Goal: Check status: Check status

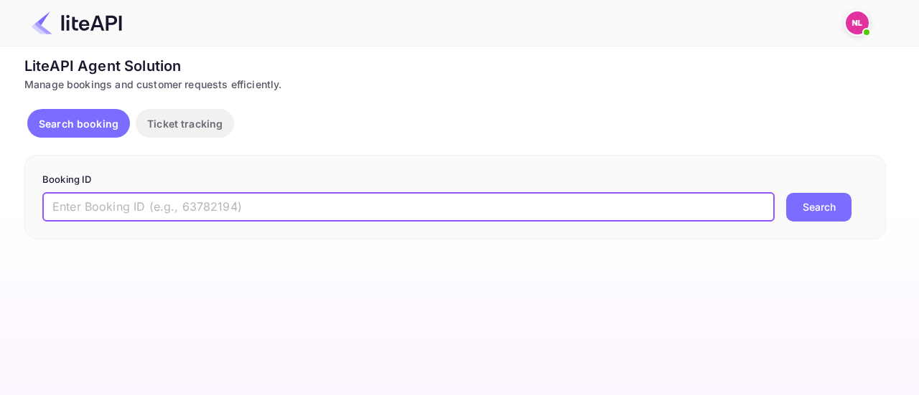
click at [301, 204] on input "text" at bounding box center [408, 207] width 732 height 29
paste input "8868557"
type input "8868557"
click at [786, 193] on button "Search" at bounding box center [818, 207] width 65 height 29
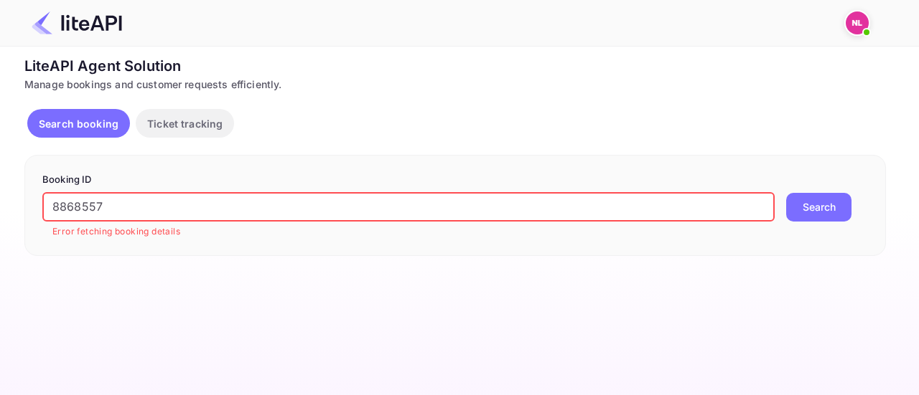
click at [378, 212] on input "8868557" at bounding box center [408, 207] width 732 height 29
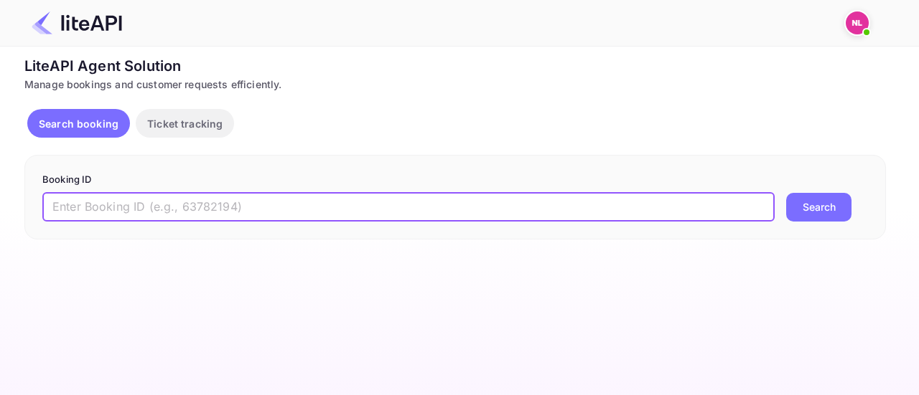
click at [172, 123] on p "Ticket tracking" at bounding box center [184, 123] width 75 height 15
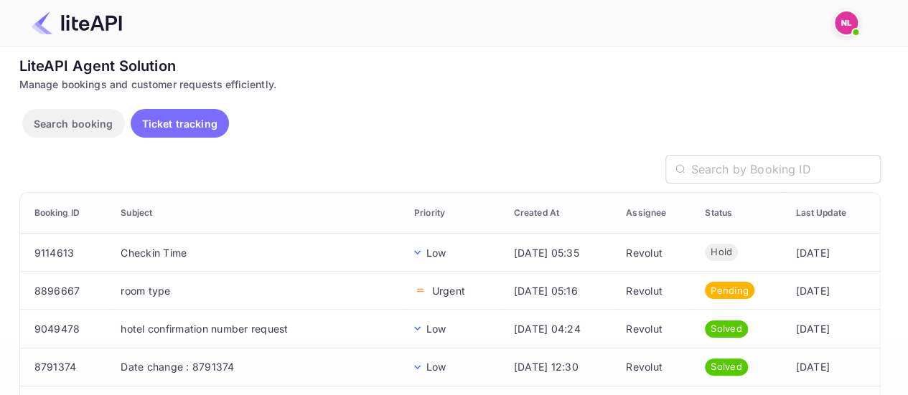
click at [78, 117] on p "Search booking" at bounding box center [74, 123] width 80 height 15
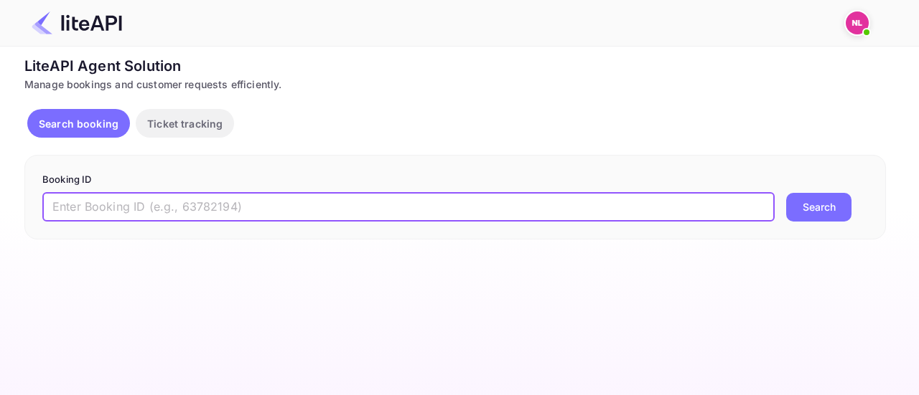
click at [159, 207] on input "text" at bounding box center [408, 207] width 732 height 29
paste input "8868557"
type input "8868557"
click at [786, 193] on button "Search" at bounding box center [818, 207] width 65 height 29
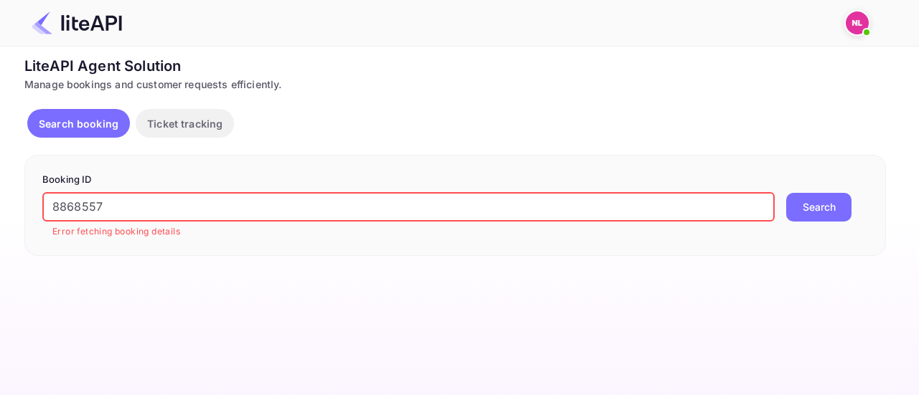
click at [159, 207] on input "8868557" at bounding box center [408, 207] width 732 height 29
